Goal: Check status: Check status

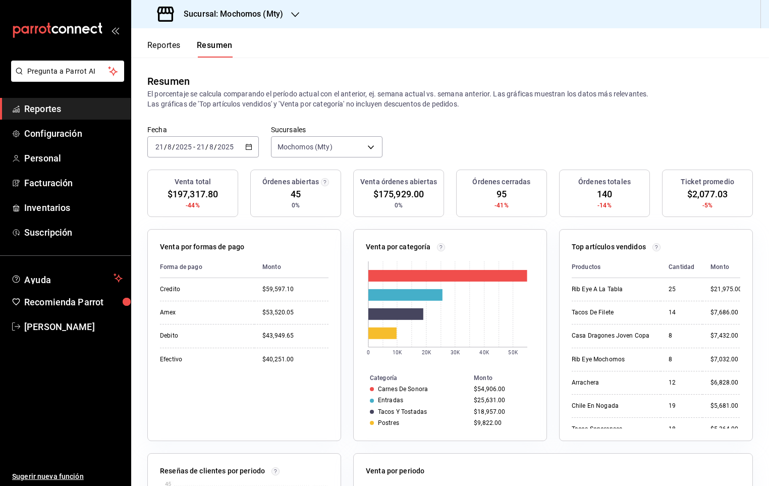
drag, startPoint x: 189, startPoint y: 40, endPoint x: 176, endPoint y: 42, distance: 13.4
click at [188, 40] on div "Reportes Resumen" at bounding box center [189, 48] width 85 height 17
click at [172, 43] on button "Reportes" at bounding box center [163, 48] width 33 height 17
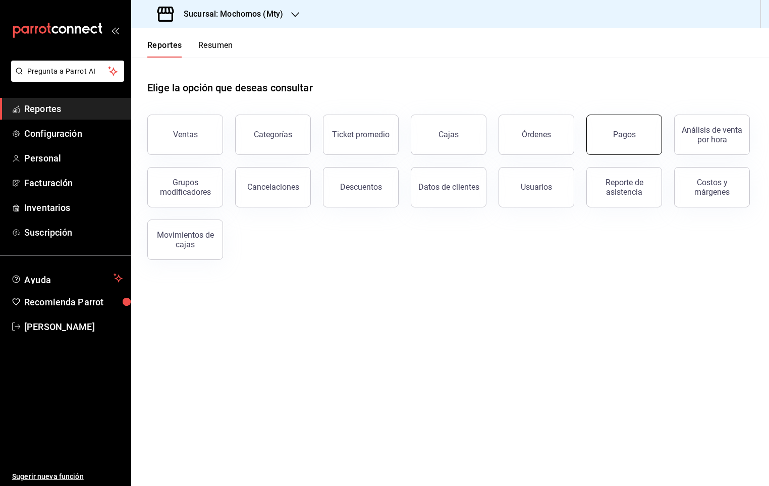
click at [653, 126] on button "Pagos" at bounding box center [624, 135] width 76 height 40
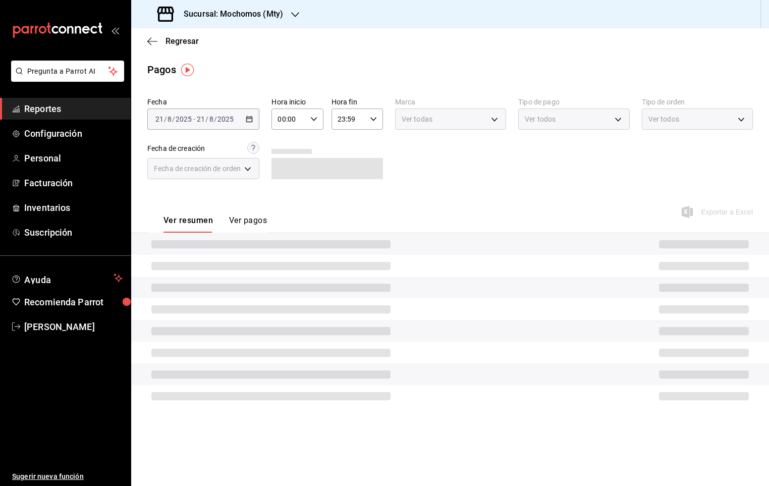
click at [306, 123] on input "00:00" at bounding box center [288, 119] width 34 height 20
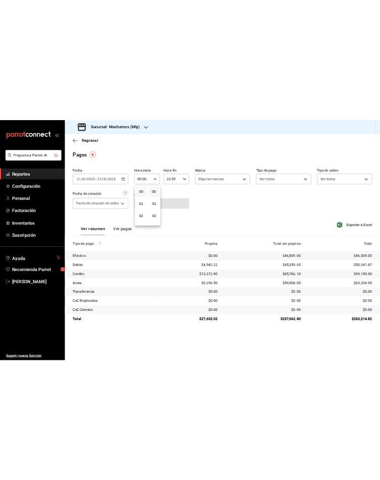
scroll to position [76, 0]
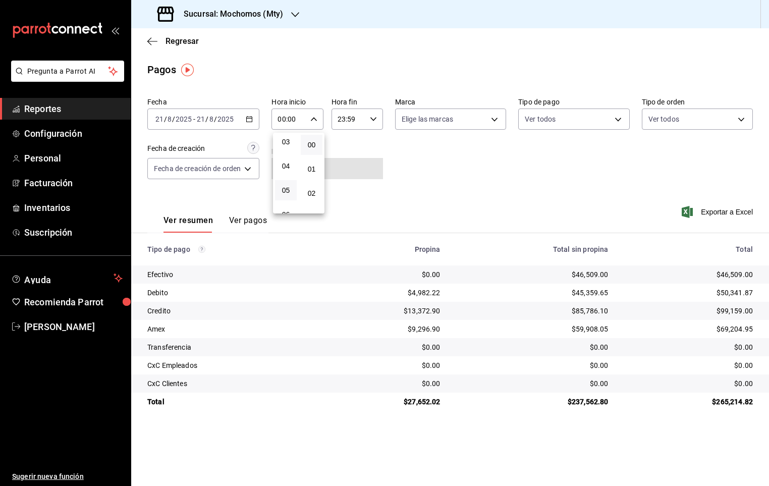
click at [291, 188] on button "05" at bounding box center [286, 190] width 22 height 20
type input "05:00"
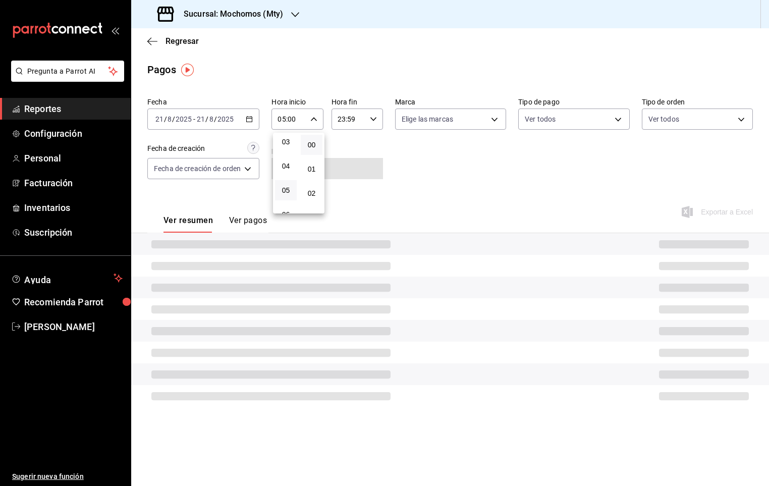
click at [535, 182] on div at bounding box center [384, 243] width 769 height 486
